Goal: Navigation & Orientation: Find specific page/section

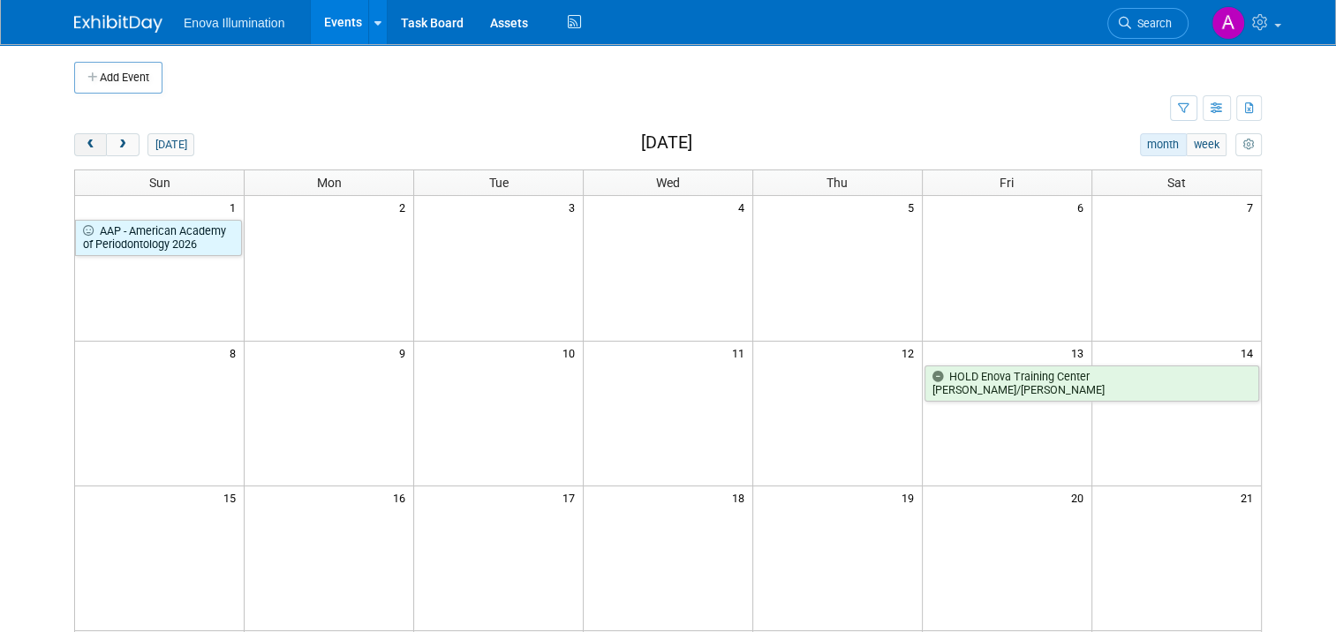
click at [74, 143] on button "prev" at bounding box center [90, 144] width 33 height 23
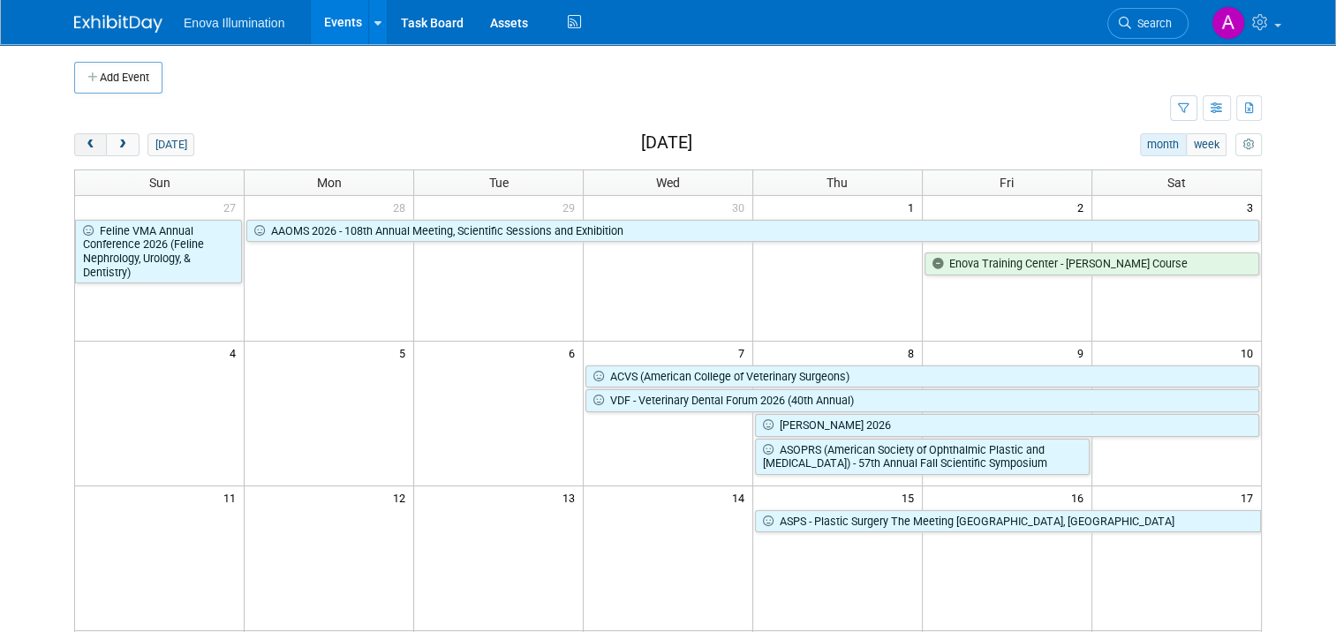
click at [74, 143] on button "prev" at bounding box center [90, 144] width 33 height 23
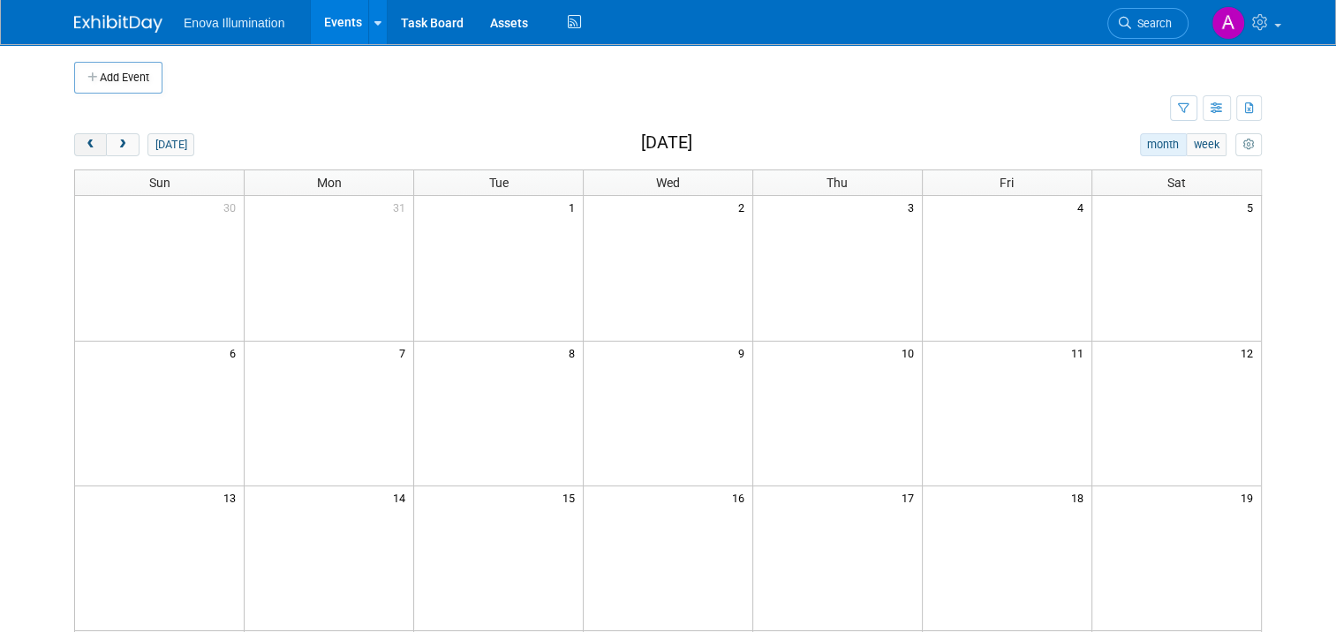
click at [74, 143] on button "prev" at bounding box center [90, 144] width 33 height 23
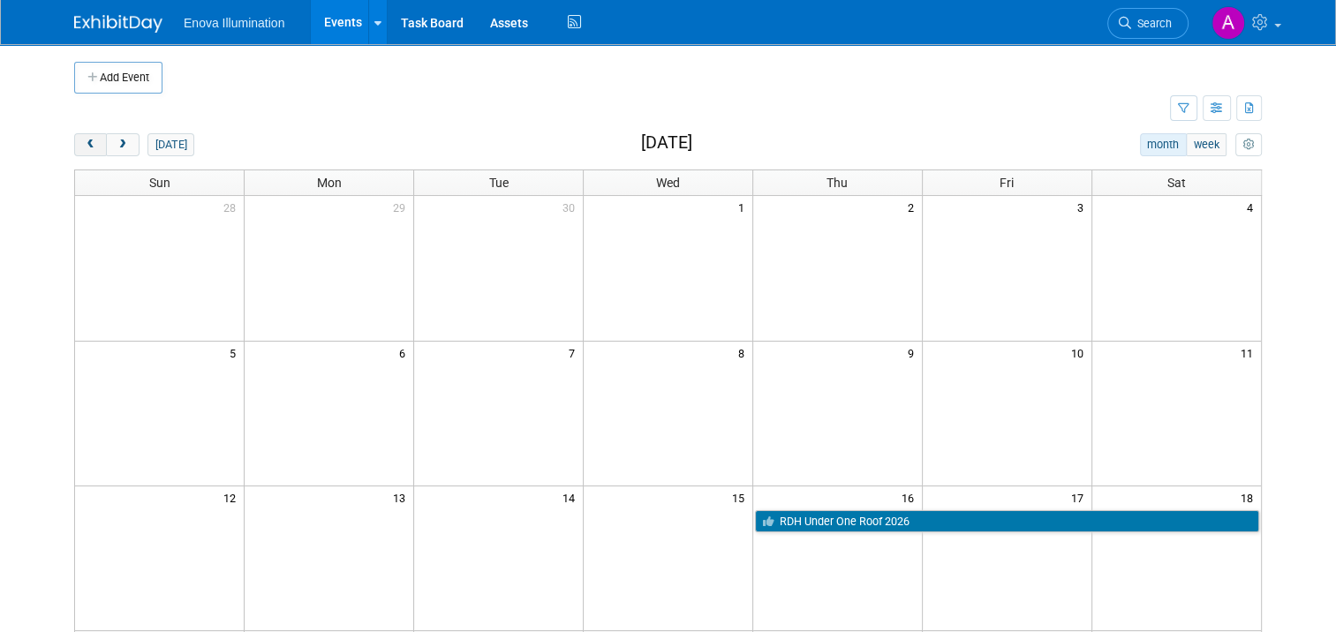
click at [74, 142] on button "prev" at bounding box center [90, 144] width 33 height 23
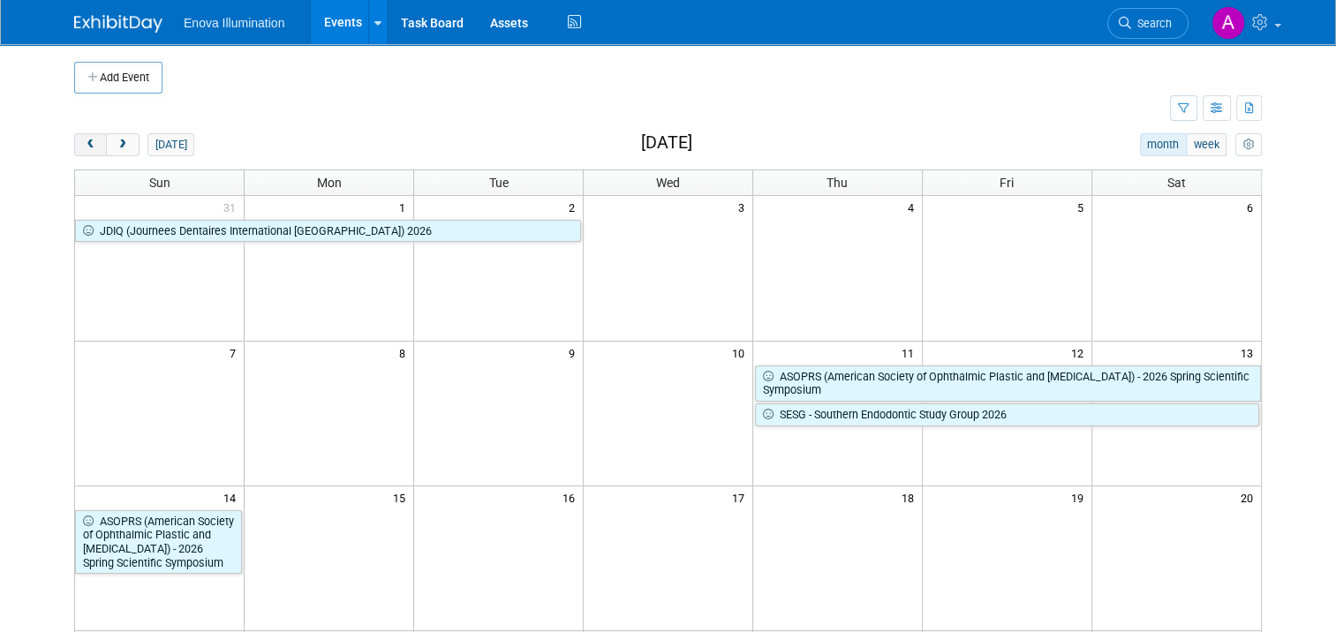
click at [74, 142] on button "prev" at bounding box center [90, 144] width 33 height 23
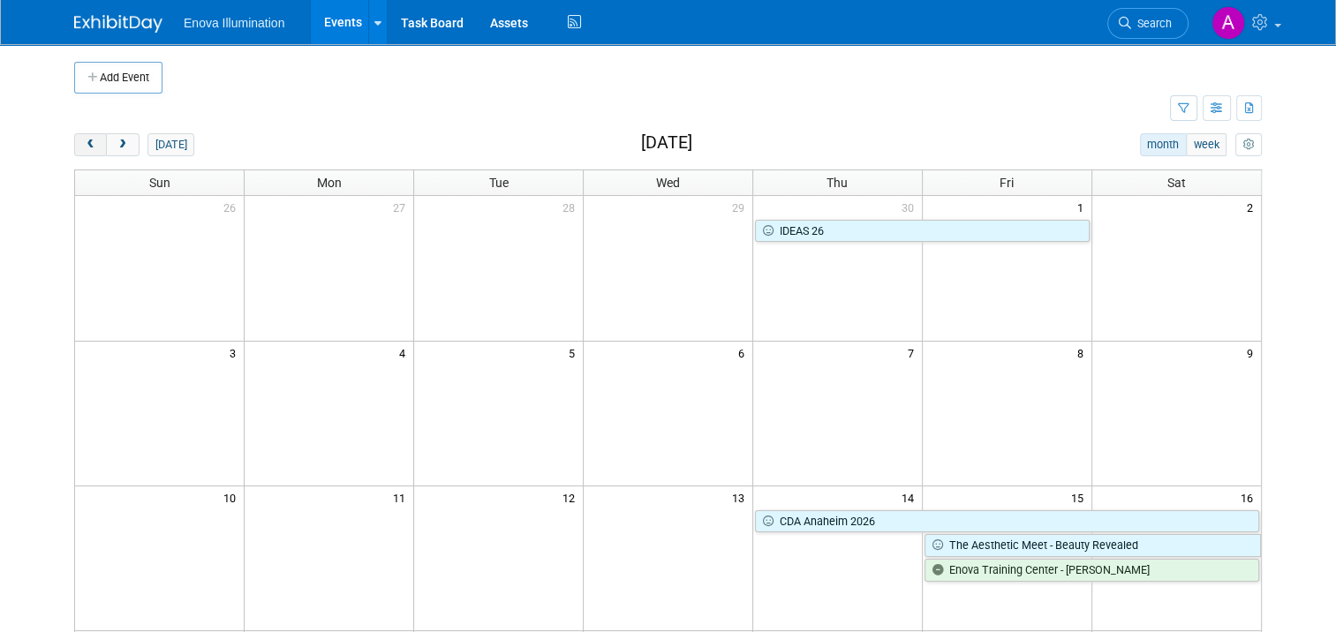
click at [74, 142] on button "prev" at bounding box center [90, 144] width 33 height 23
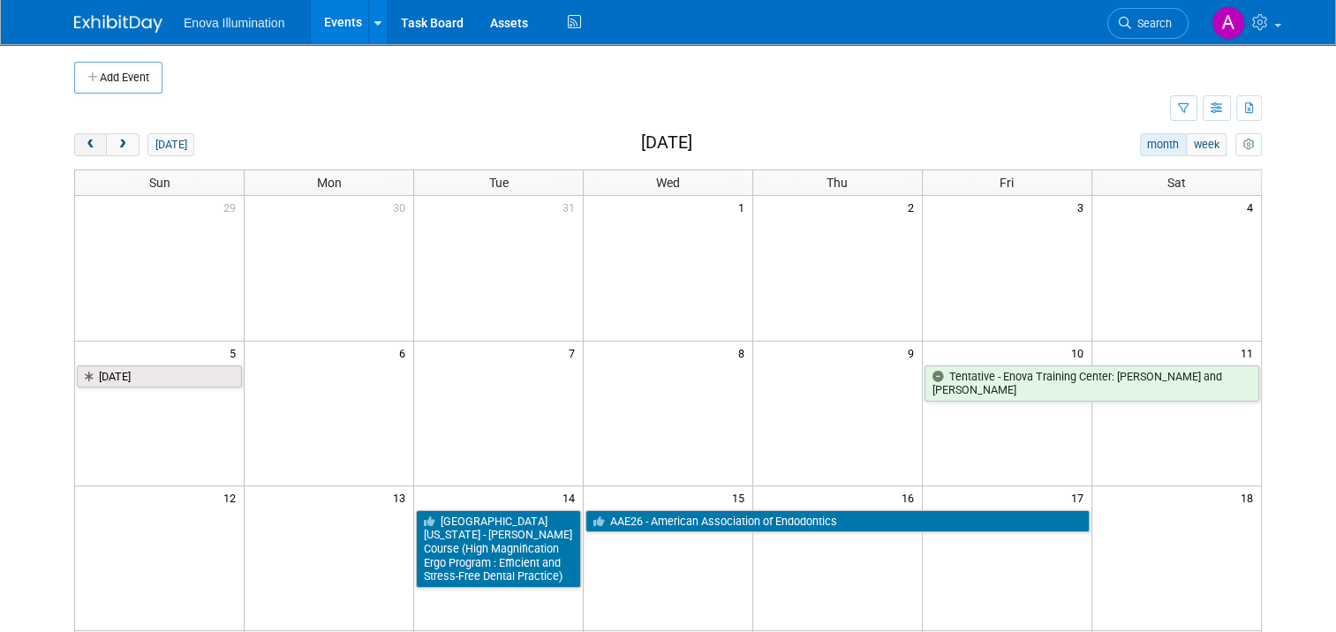
click at [74, 142] on button "prev" at bounding box center [90, 144] width 33 height 23
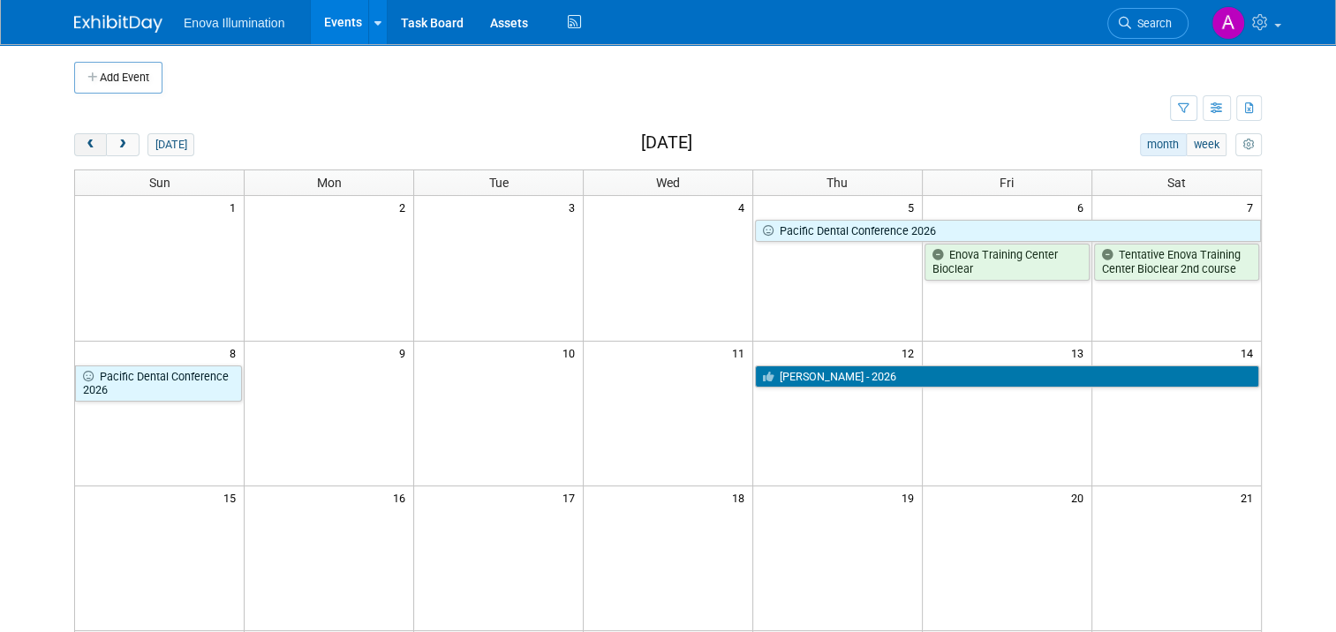
click at [74, 142] on button "prev" at bounding box center [90, 144] width 33 height 23
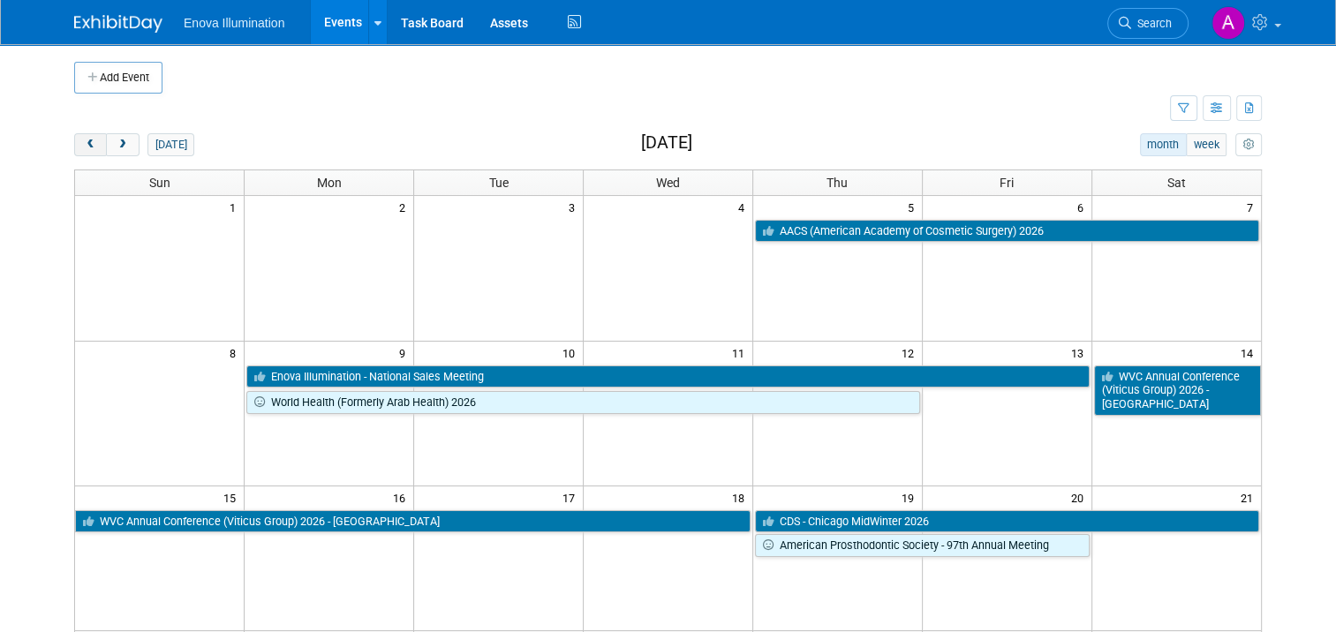
click at [74, 142] on button "prev" at bounding box center [90, 144] width 33 height 23
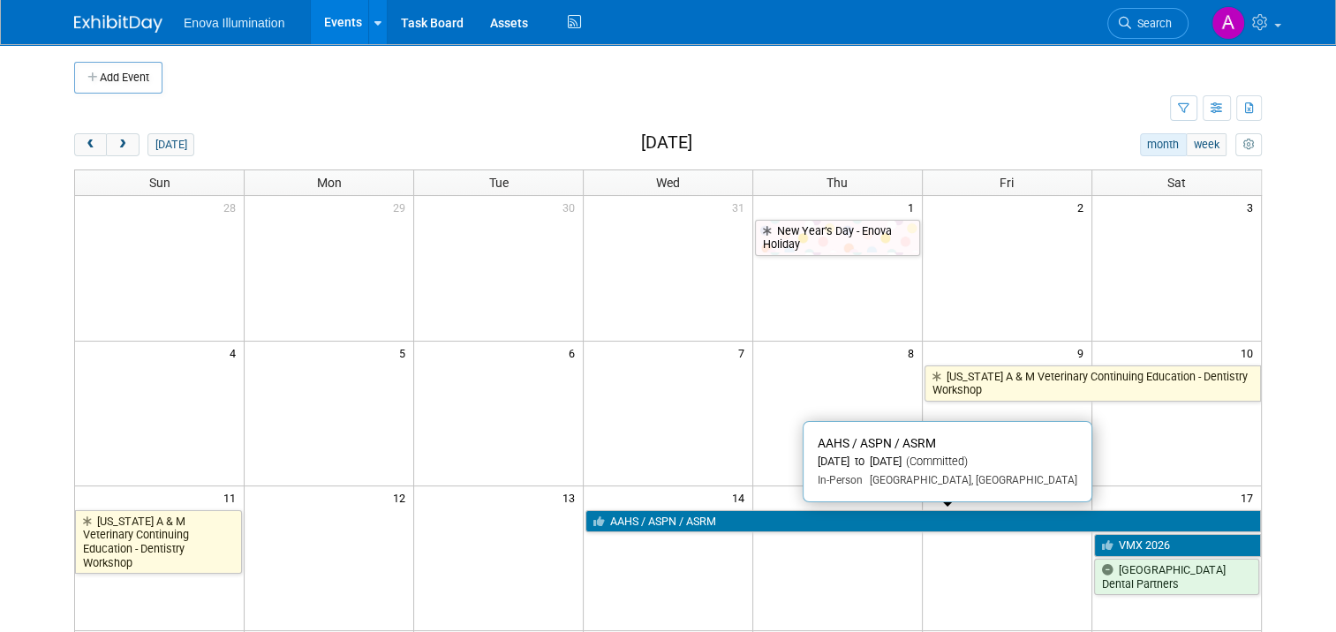
click at [657, 518] on link "AAHS / ASPN / ASRM" at bounding box center [924, 521] width 676 height 23
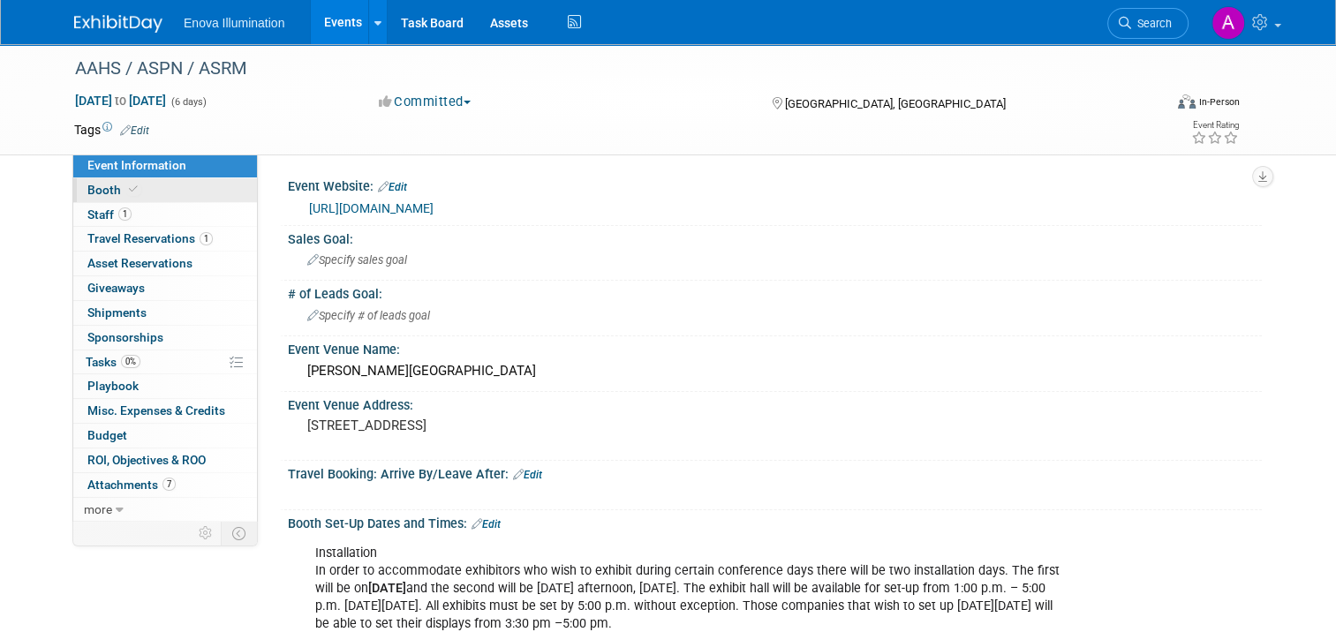
click at [163, 193] on link "Booth" at bounding box center [165, 190] width 184 height 24
